Goal: Transaction & Acquisition: Purchase product/service

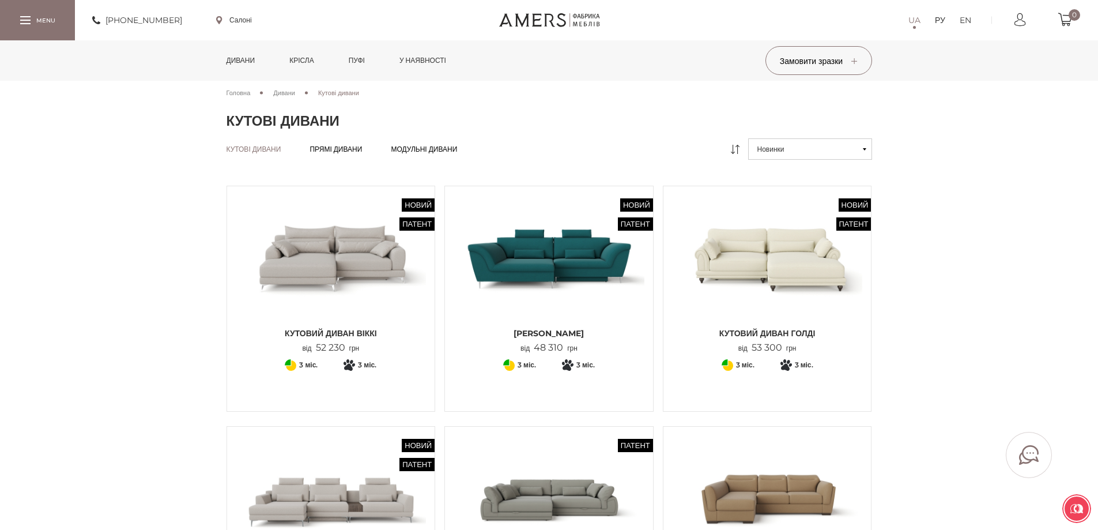
click at [322, 63] on link "Крісла" at bounding box center [301, 60] width 41 height 40
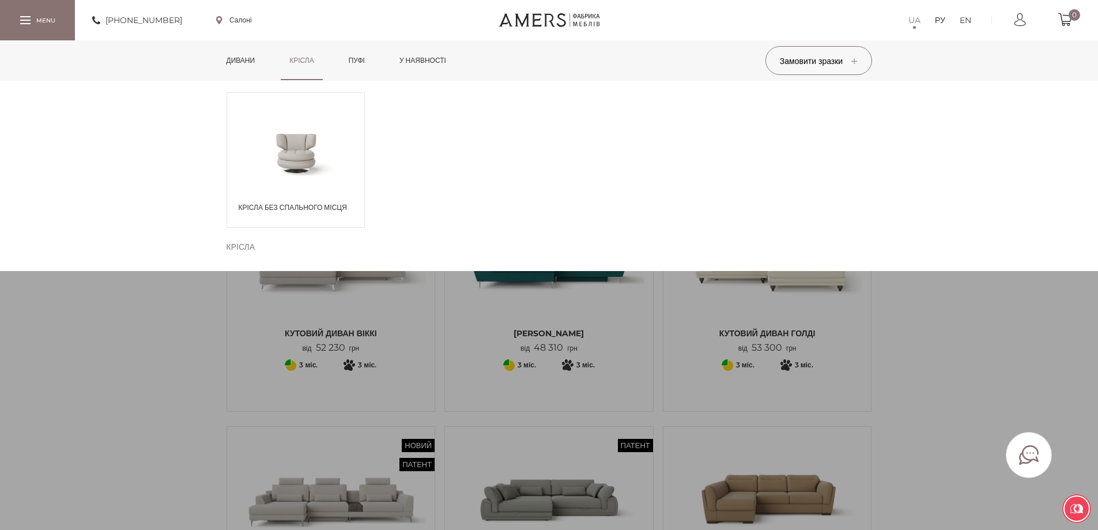
click at [327, 160] on span at bounding box center [295, 152] width 137 height 67
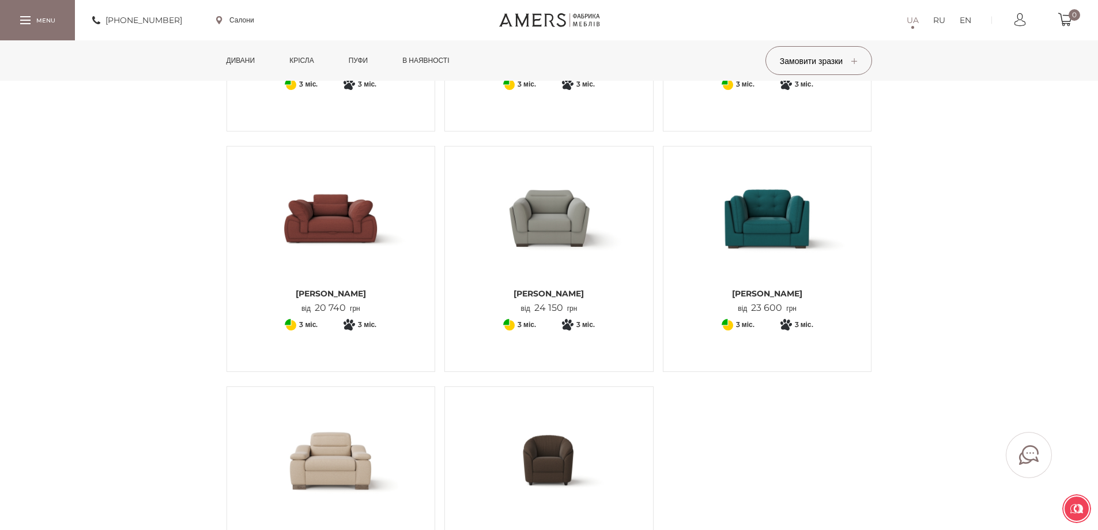
scroll to position [288, 0]
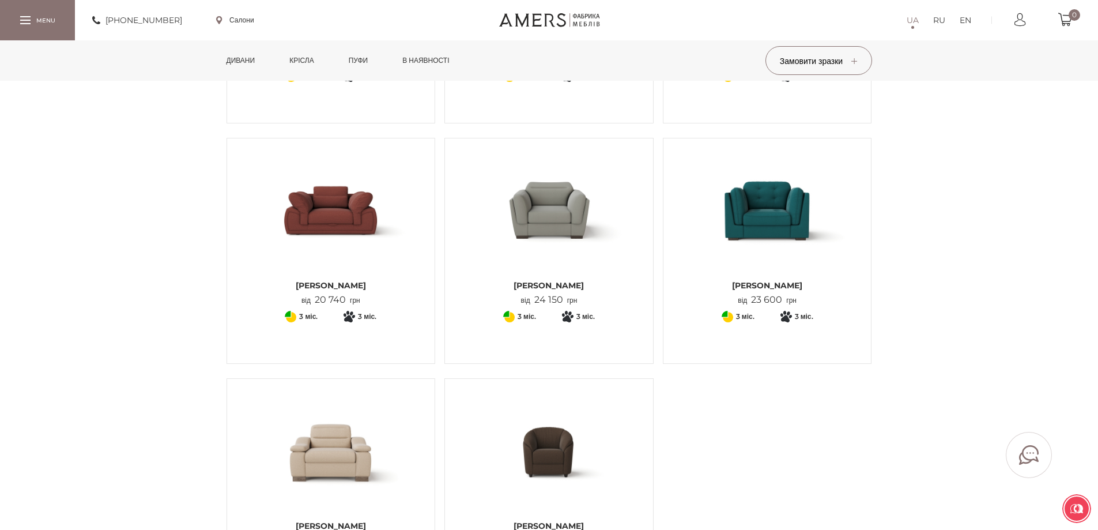
click at [303, 249] on img at bounding box center [331, 210] width 191 height 127
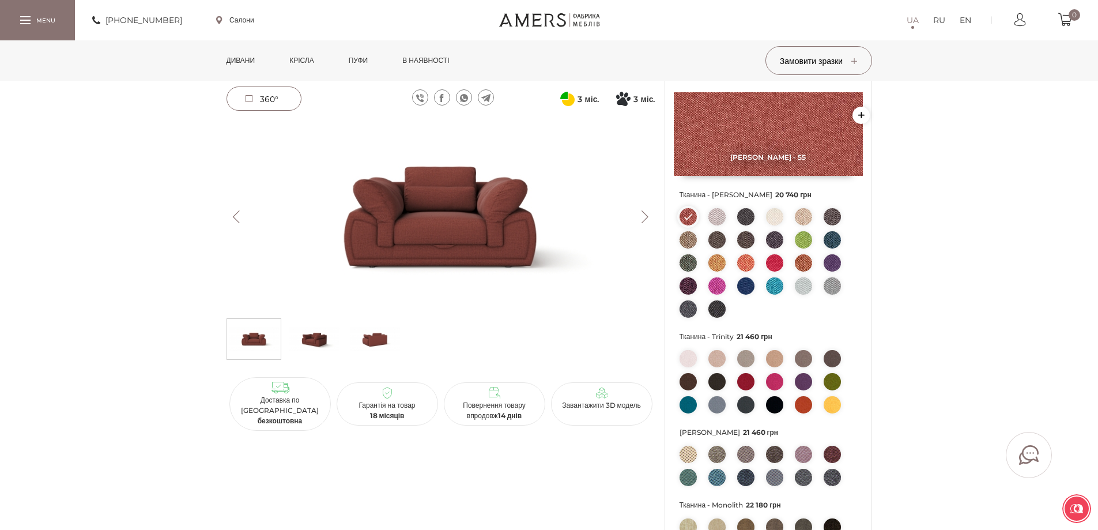
scroll to position [115, 0]
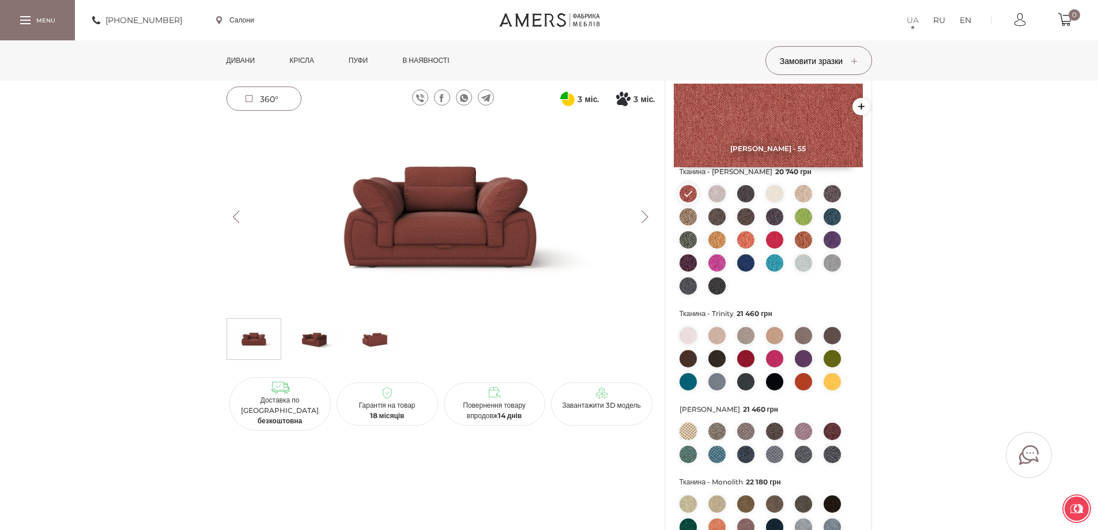
click at [808, 191] on img at bounding box center [803, 193] width 17 height 17
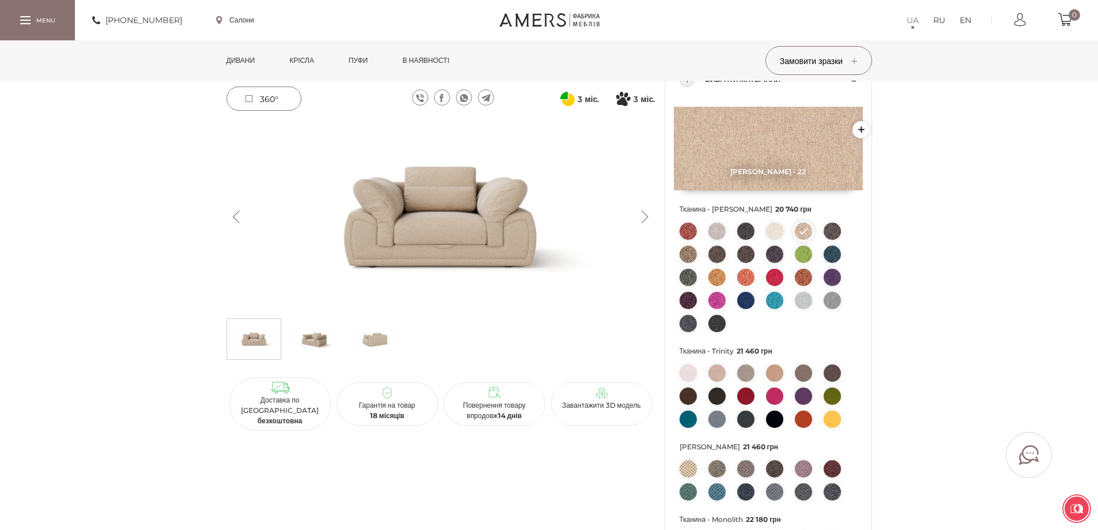
scroll to position [58, 0]
